Goal: Information Seeking & Learning: Understand process/instructions

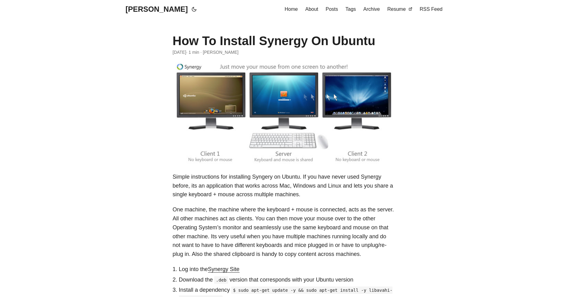
scroll to position [117, 0]
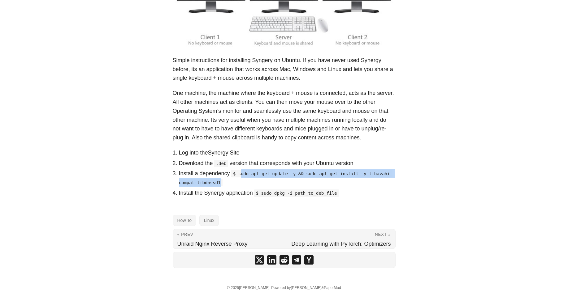
drag, startPoint x: 241, startPoint y: 174, endPoint x: 236, endPoint y: 180, distance: 7.3
click at [236, 180] on li "Install a dependency $ sudo apt-get update -y && sudo apt-get install -y libava…" at bounding box center [287, 178] width 217 height 18
drag, startPoint x: 240, startPoint y: 174, endPoint x: 220, endPoint y: 184, distance: 22.0
click at [220, 184] on code "$ sudo apt-get update -y && sudo apt-get install -y libavahi-compat-libdnssd1" at bounding box center [285, 178] width 213 height 16
copy code "sudo apt-get update -y && sudo apt-get install -y libavahi-compat-libdnssd1"
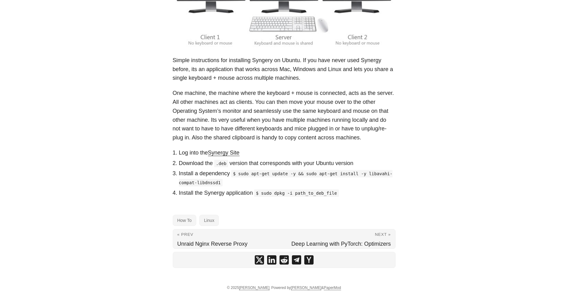
click at [114, 146] on body "Greg Hilston Home About Posts Tags Archive Resume" at bounding box center [284, 90] width 568 height 414
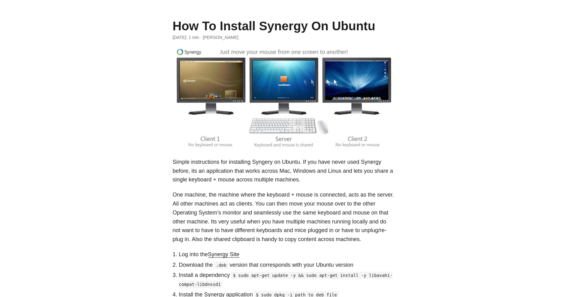
scroll to position [0, 0]
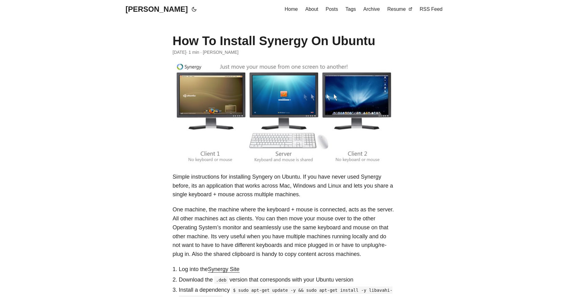
click at [265, 191] on p "Simple instructions for installing Syngery on Ubuntu. If you have never used Sy…" at bounding box center [284, 186] width 223 height 27
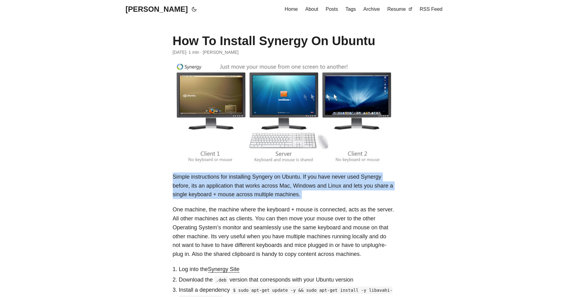
click at [265, 191] on p "Simple instructions for installing Syngery on Ubuntu. If you have never used Sy…" at bounding box center [284, 186] width 223 height 27
click at [260, 202] on div "Simple instructions for installing Syngery on Ubuntu. If you have never used Sy…" at bounding box center [284, 244] width 223 height 142
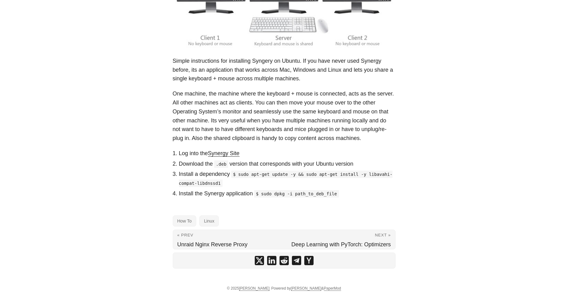
scroll to position [117, 0]
click at [238, 164] on li "Download the .deb version that corresponds with your Ubuntu version" at bounding box center [287, 163] width 217 height 9
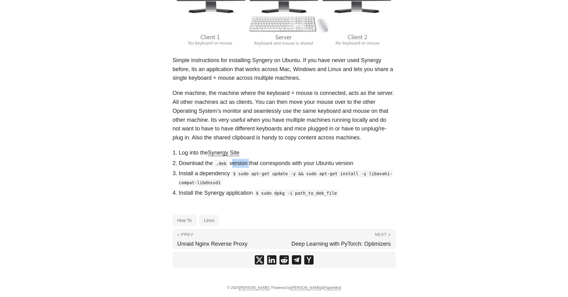
click at [238, 164] on li "Download the .deb version that corresponds with your Ubuntu version" at bounding box center [287, 163] width 217 height 9
click at [199, 164] on li "Download the .deb version that corresponds with your Ubuntu version" at bounding box center [287, 163] width 217 height 9
click at [200, 164] on li "Download the .deb version that corresponds with your Ubuntu version" at bounding box center [287, 163] width 217 height 9
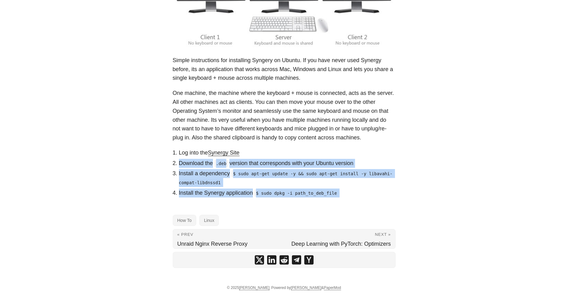
drag, startPoint x: 200, startPoint y: 164, endPoint x: 206, endPoint y: 192, distance: 29.3
click at [206, 192] on ol "Log into the Synergy Site Download the .deb version that corresponds with your …" at bounding box center [284, 172] width 223 height 49
click at [206, 192] on li "Install the Synergy application $ sudo dpkg -i path_to_deb_file" at bounding box center [287, 193] width 217 height 9
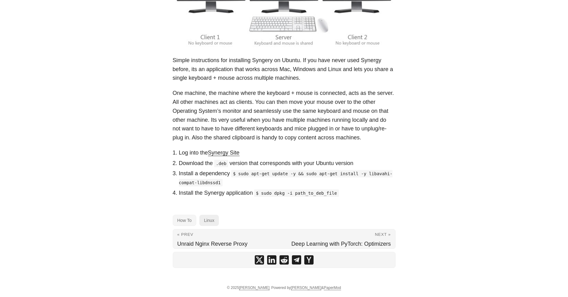
click at [211, 224] on link "Linux" at bounding box center [208, 220] width 19 height 11
click at [428, 55] on body "Greg Hilston Home About Posts Tags Archive Resume" at bounding box center [284, 90] width 568 height 414
